Goal: Find specific page/section: Find specific page/section

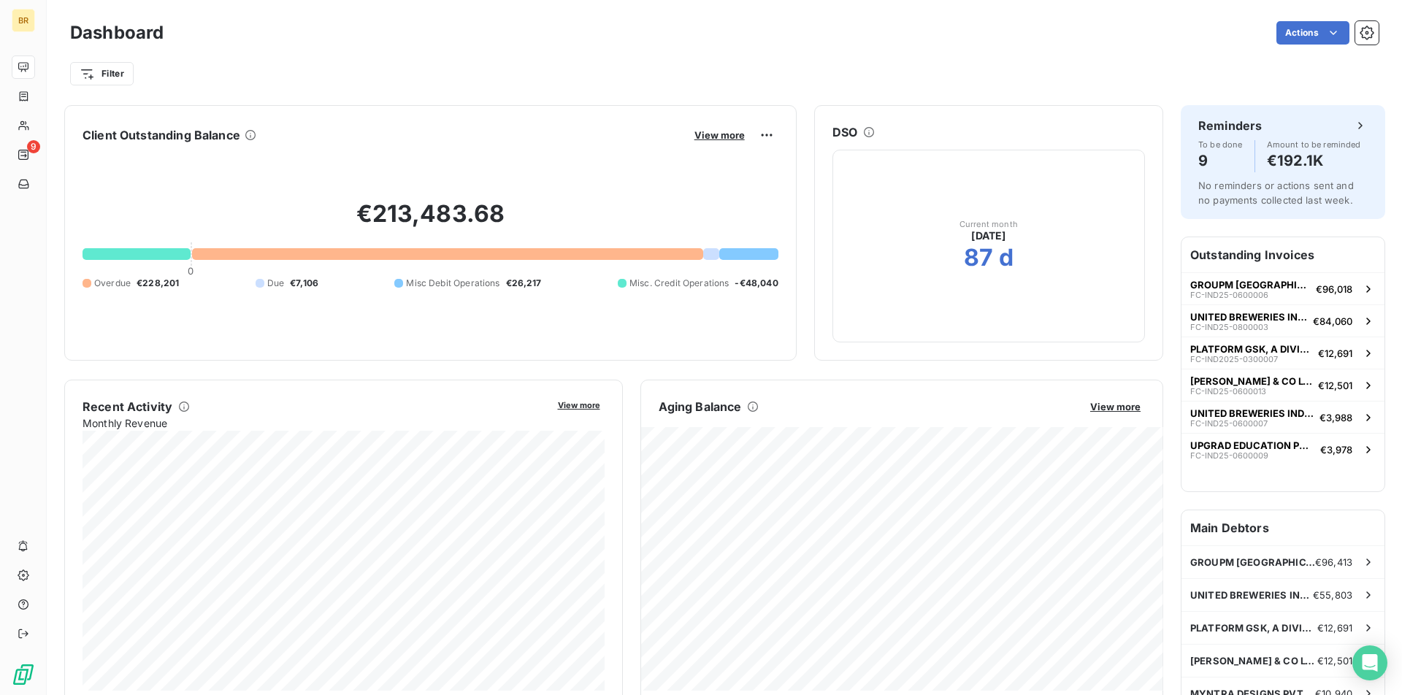
click at [169, 253] on div at bounding box center [137, 254] width 108 height 12
click at [750, 255] on div at bounding box center [749, 254] width 59 height 12
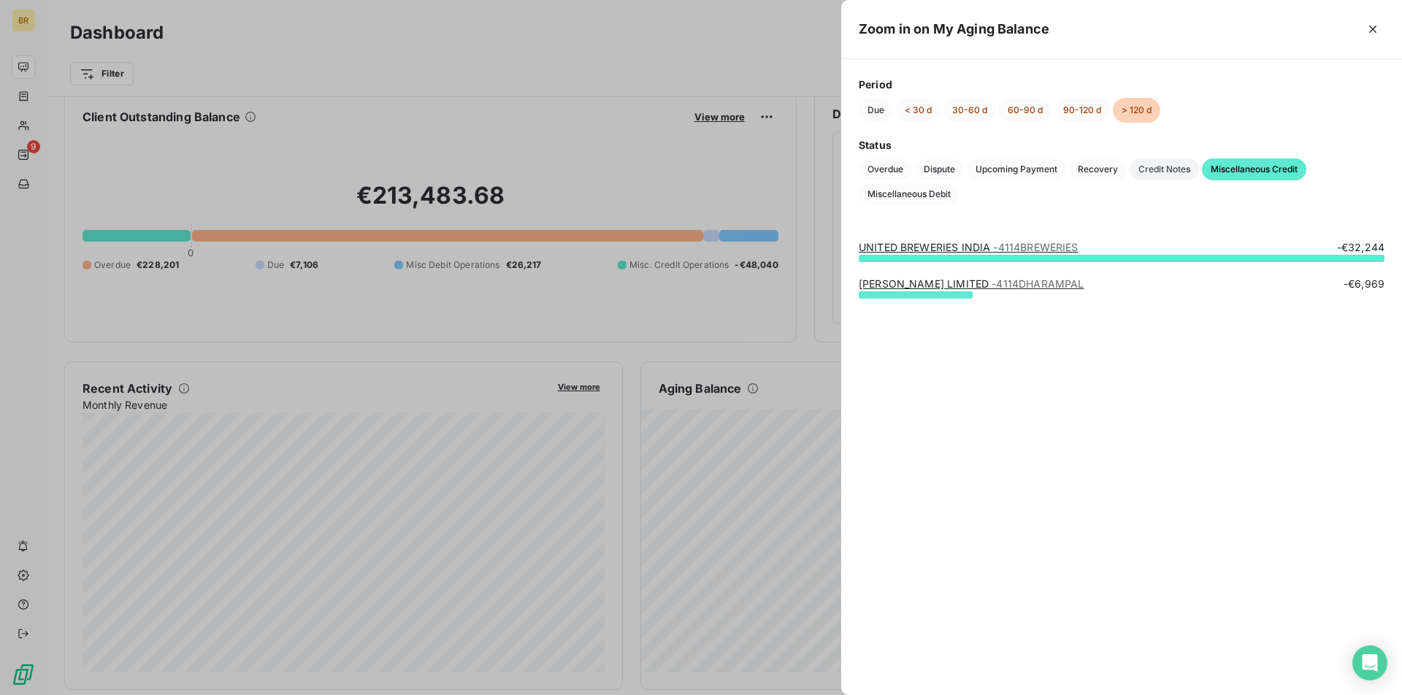
click at [1154, 163] on span "Credit Notes" at bounding box center [1164, 170] width 69 height 22
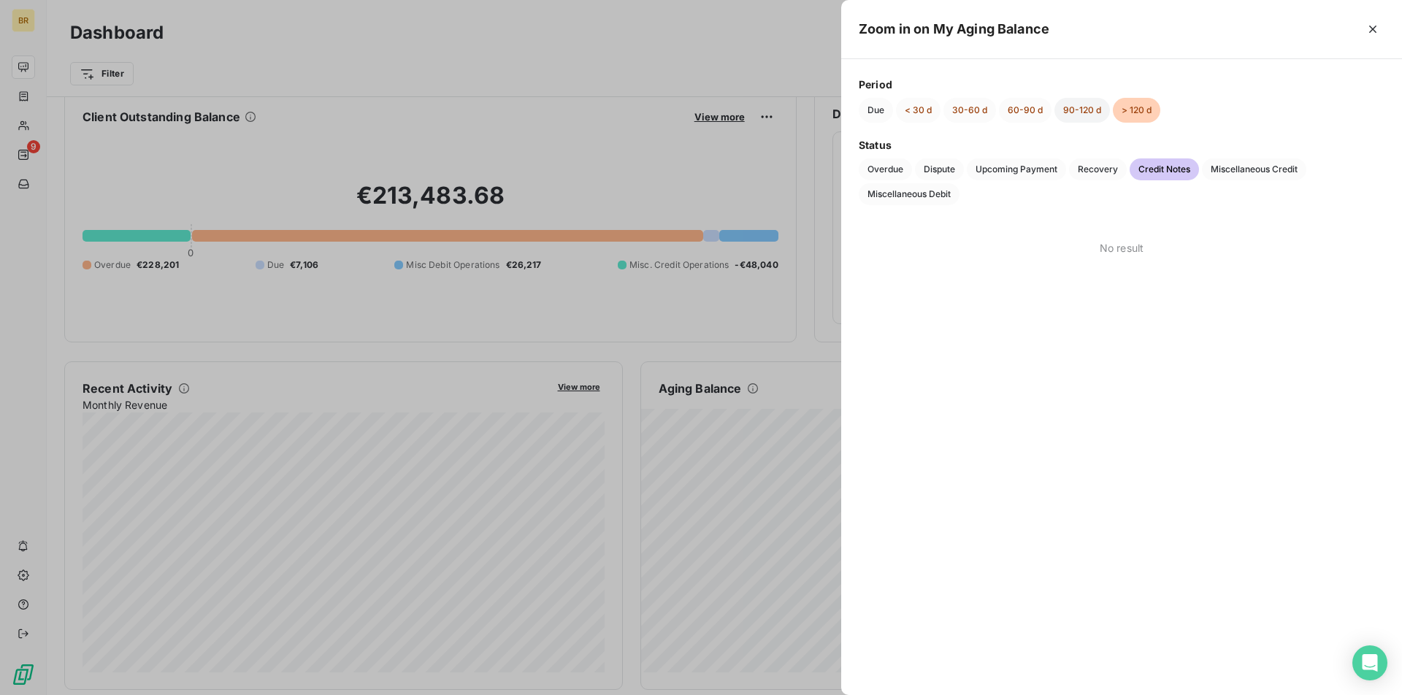
click at [1085, 112] on button "90-120 d" at bounding box center [1083, 110] width 56 height 25
click at [703, 281] on div at bounding box center [701, 347] width 1402 height 695
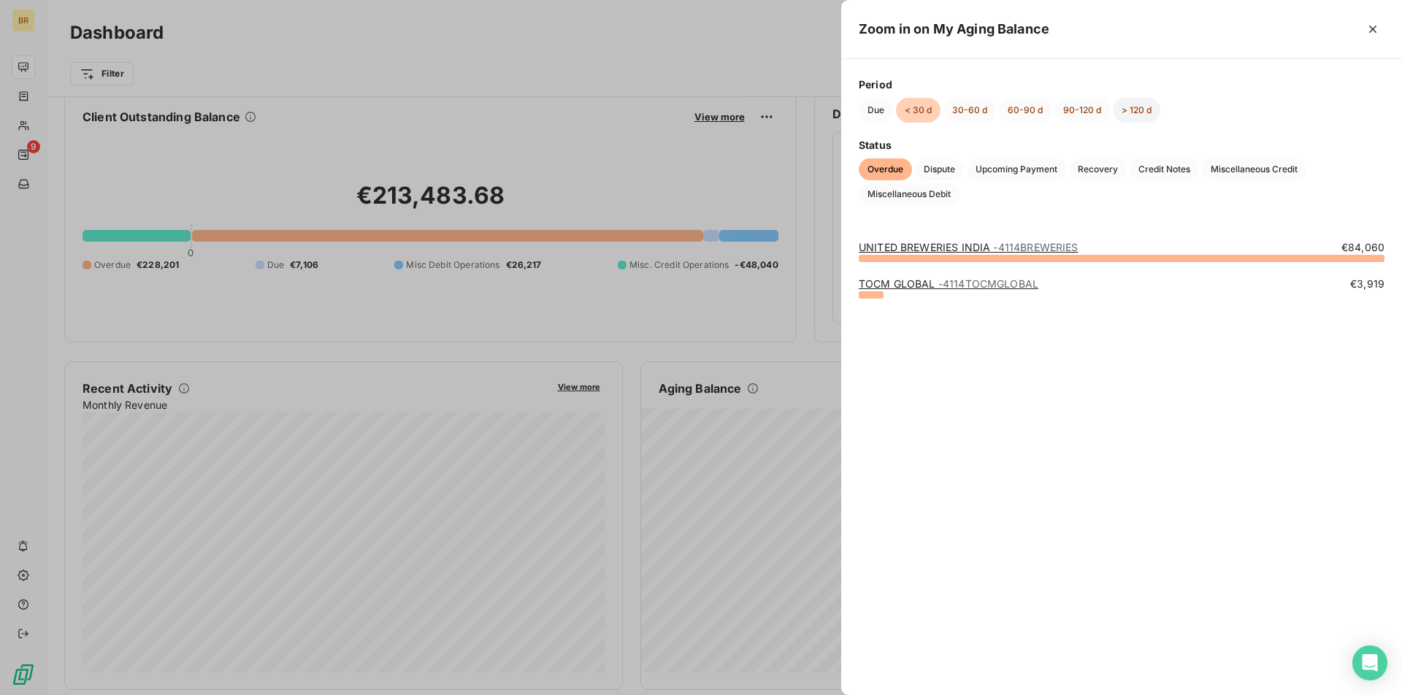
click at [1140, 109] on button "> 120 d" at bounding box center [1136, 110] width 47 height 25
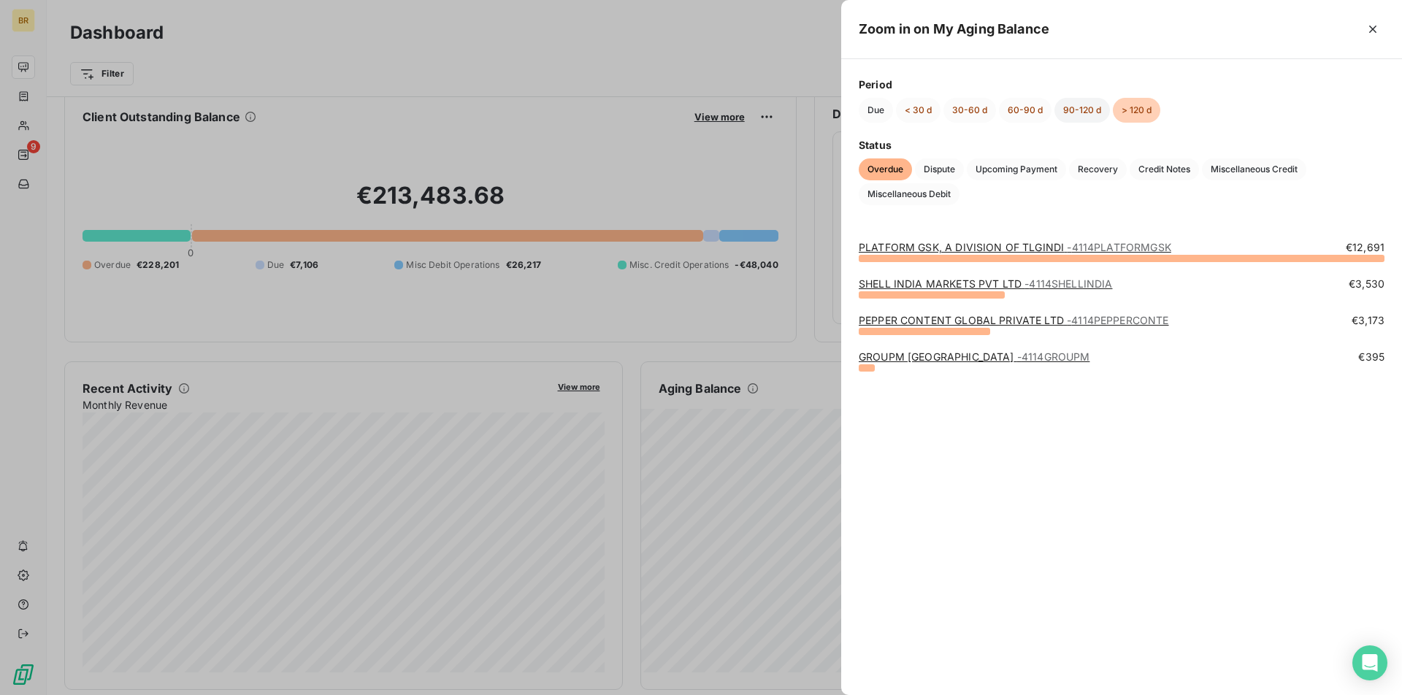
click at [1093, 112] on button "90-120 d" at bounding box center [1083, 110] width 56 height 25
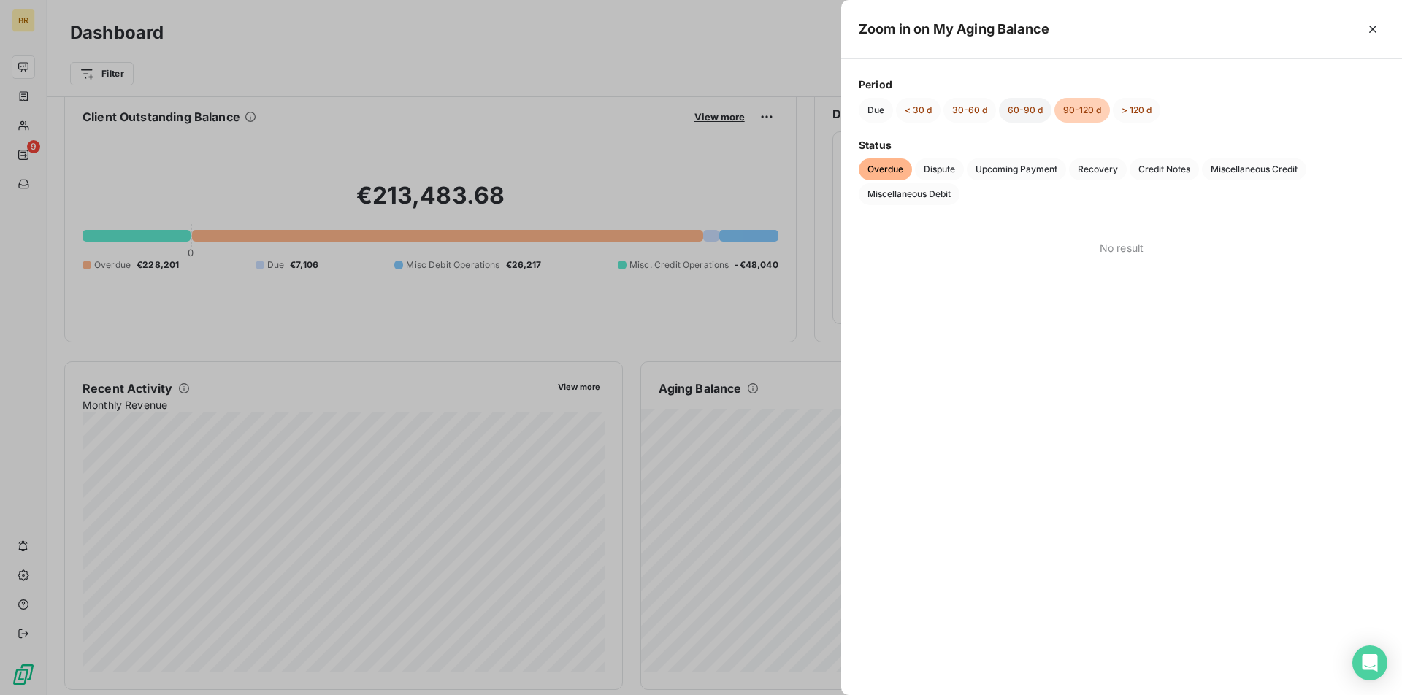
click at [1034, 114] on button "60-90 d" at bounding box center [1025, 110] width 53 height 25
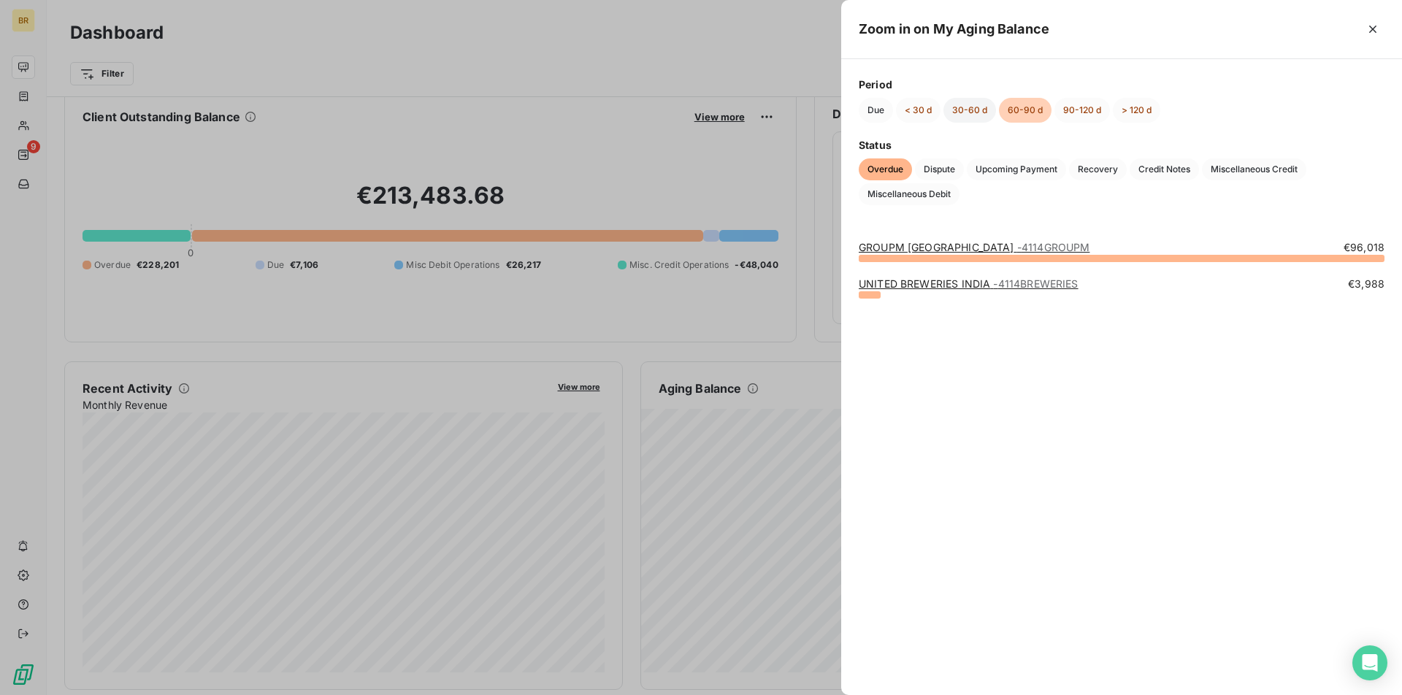
click at [976, 112] on button "30-60 d" at bounding box center [970, 110] width 53 height 25
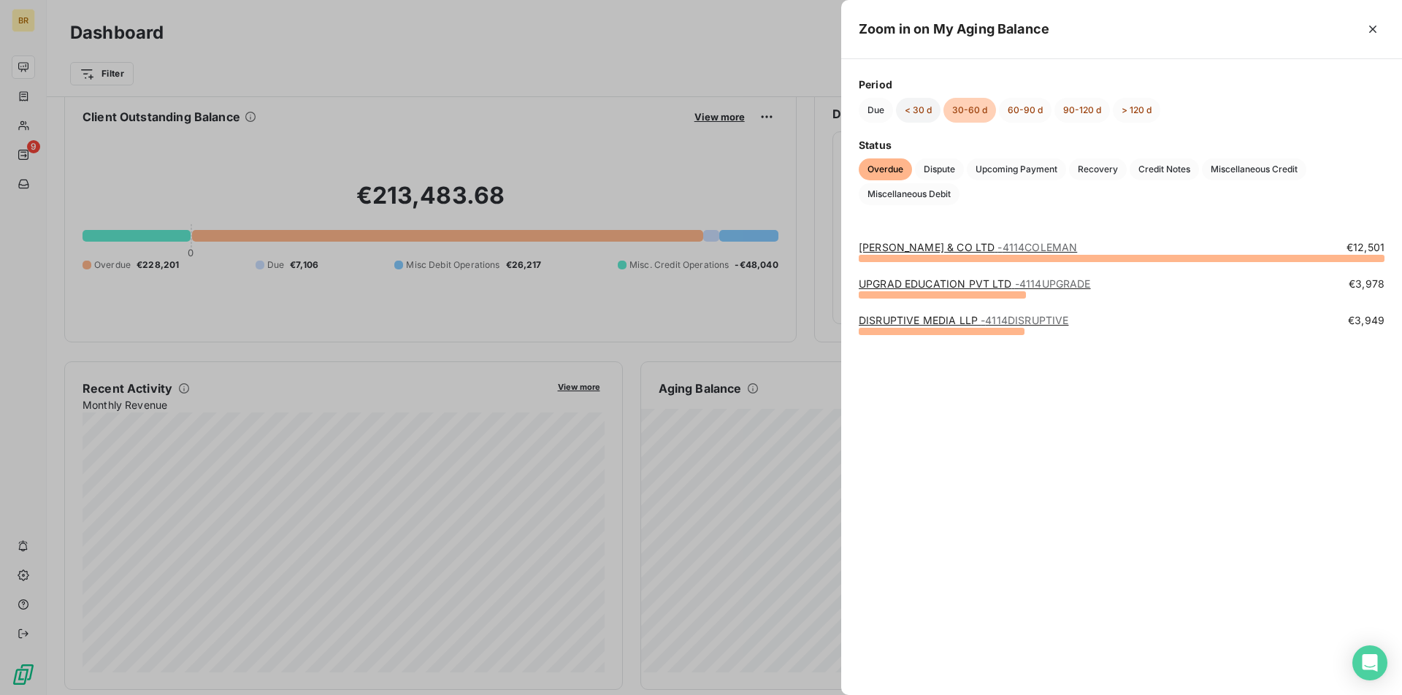
click at [915, 118] on button "< 30 d" at bounding box center [918, 110] width 45 height 25
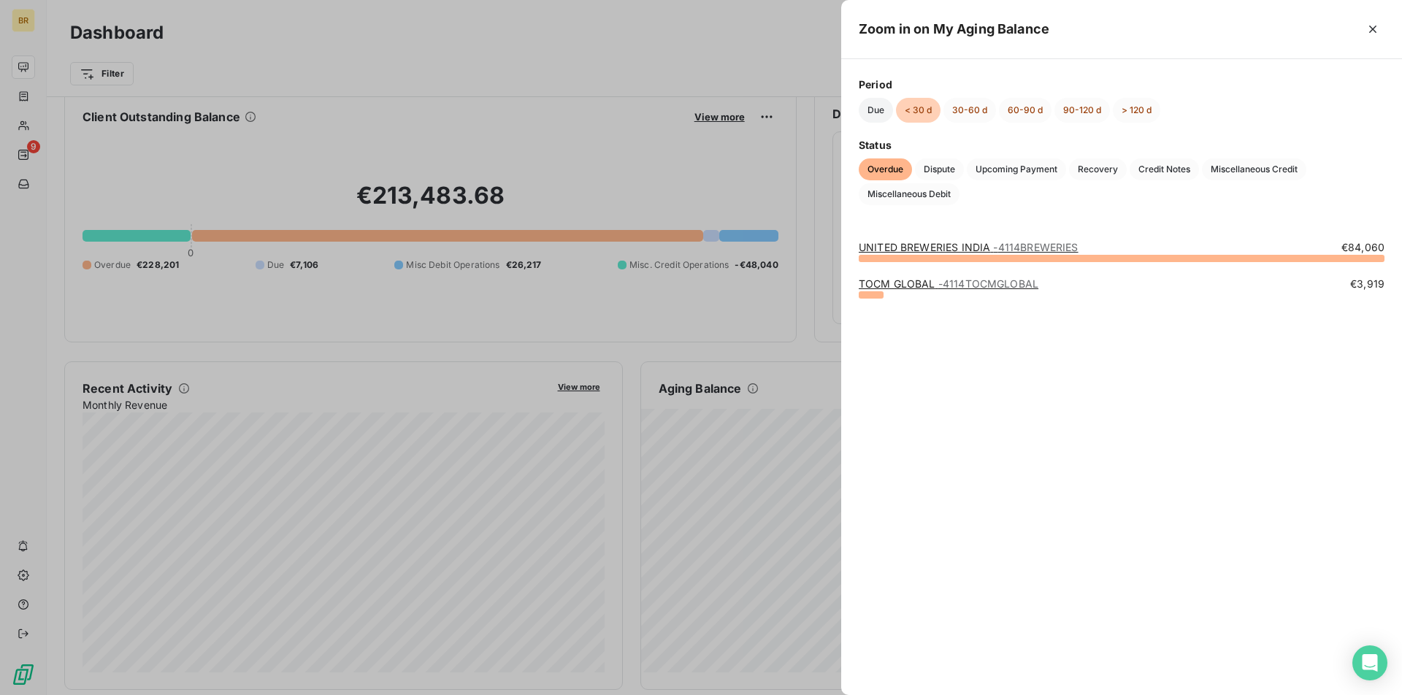
click at [870, 118] on button "Due" at bounding box center [876, 110] width 34 height 25
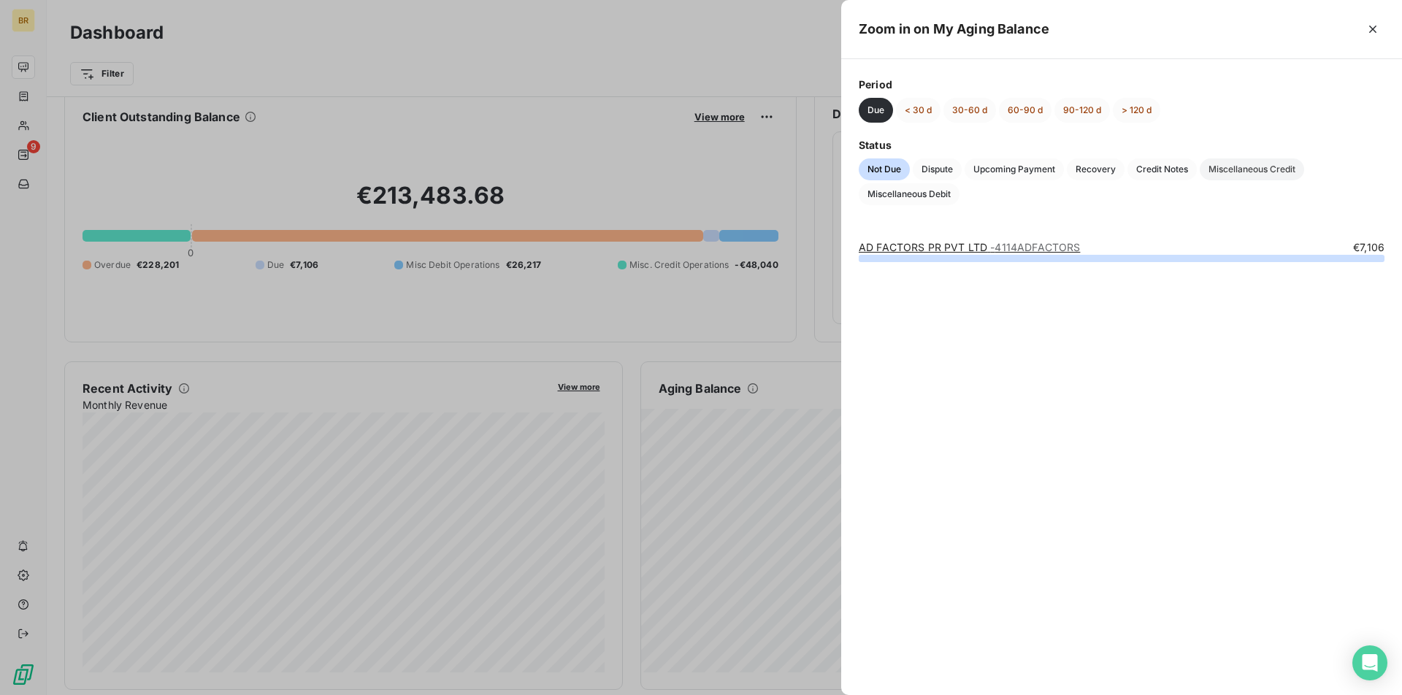
click at [1248, 169] on span "Miscellaneous Credit" at bounding box center [1252, 170] width 104 height 22
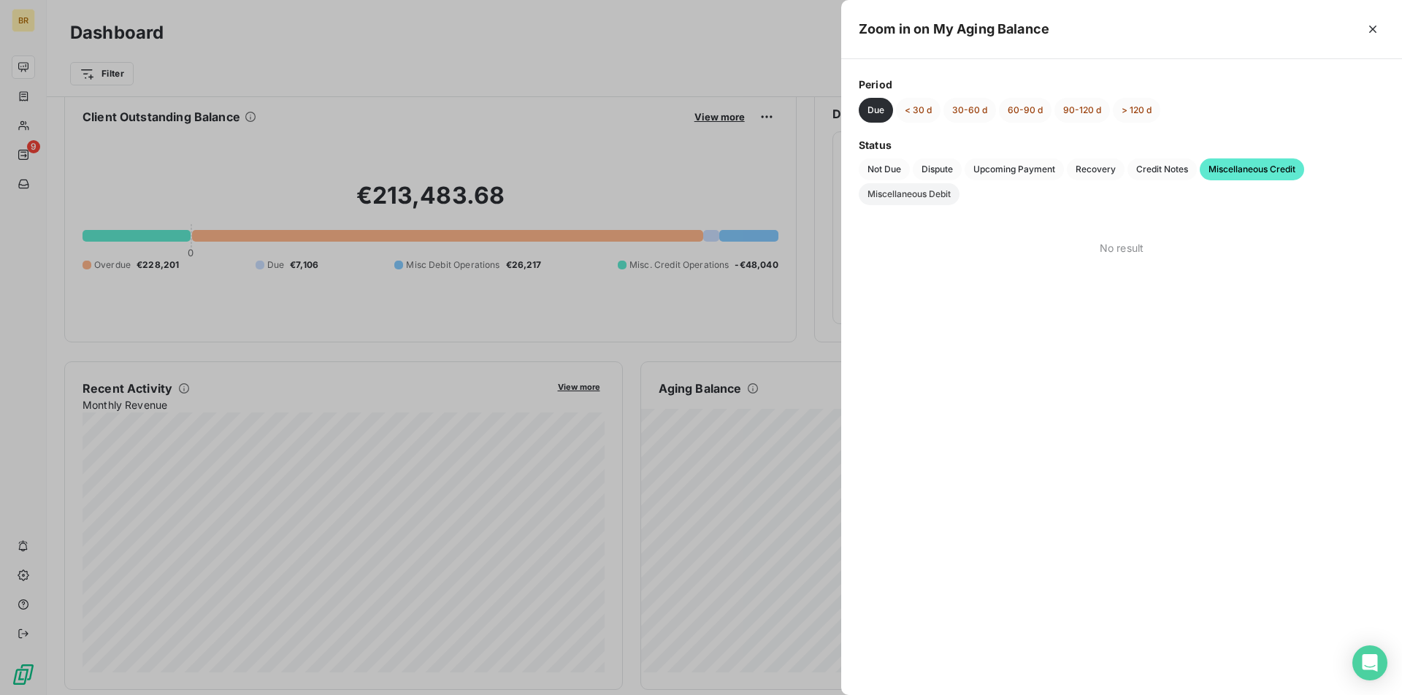
click at [944, 193] on span "Miscellaneous Debit" at bounding box center [909, 194] width 101 height 22
click at [1153, 171] on span "Credit Notes" at bounding box center [1162, 170] width 69 height 22
click at [1104, 174] on span "Recovery" at bounding box center [1096, 170] width 58 height 22
click at [1137, 105] on button "> 120 d" at bounding box center [1136, 110] width 47 height 25
click at [1220, 162] on span "Miscellaneous Credit" at bounding box center [1254, 170] width 104 height 22
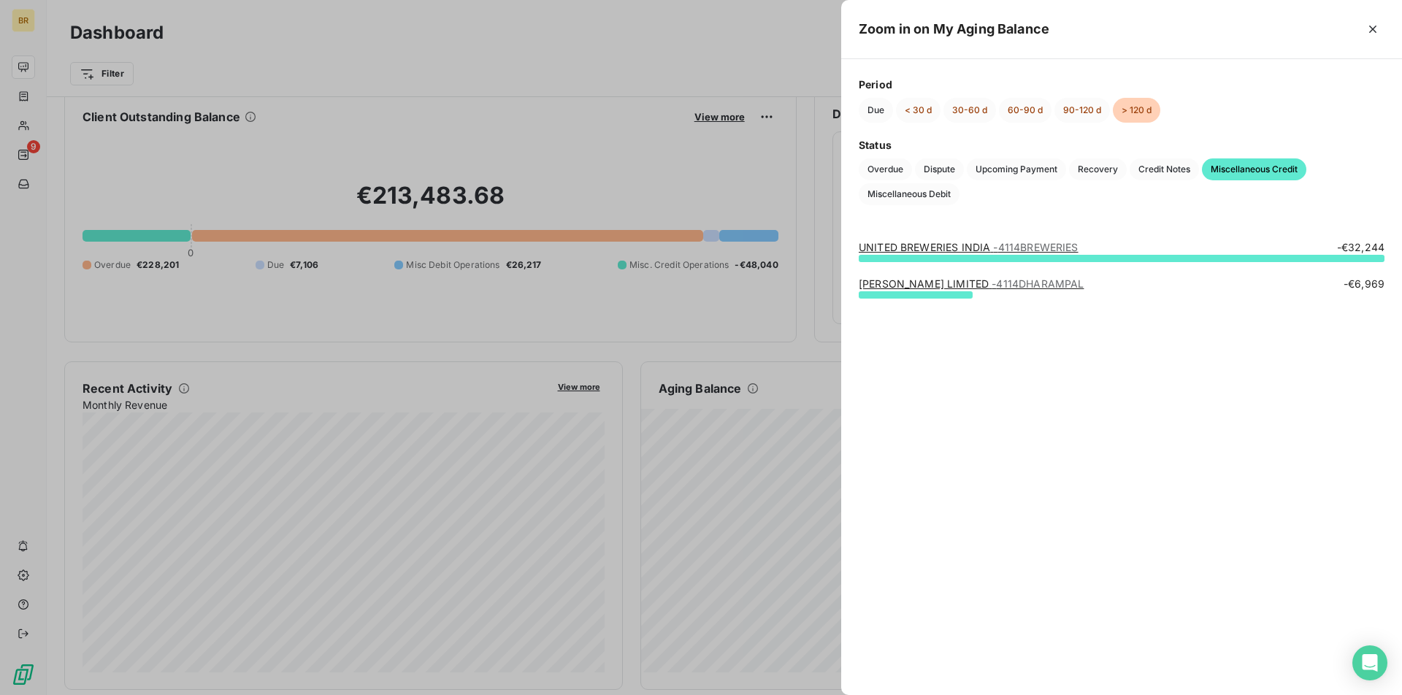
click at [646, 141] on div at bounding box center [701, 347] width 1402 height 695
